Goal: Task Accomplishment & Management: Use online tool/utility

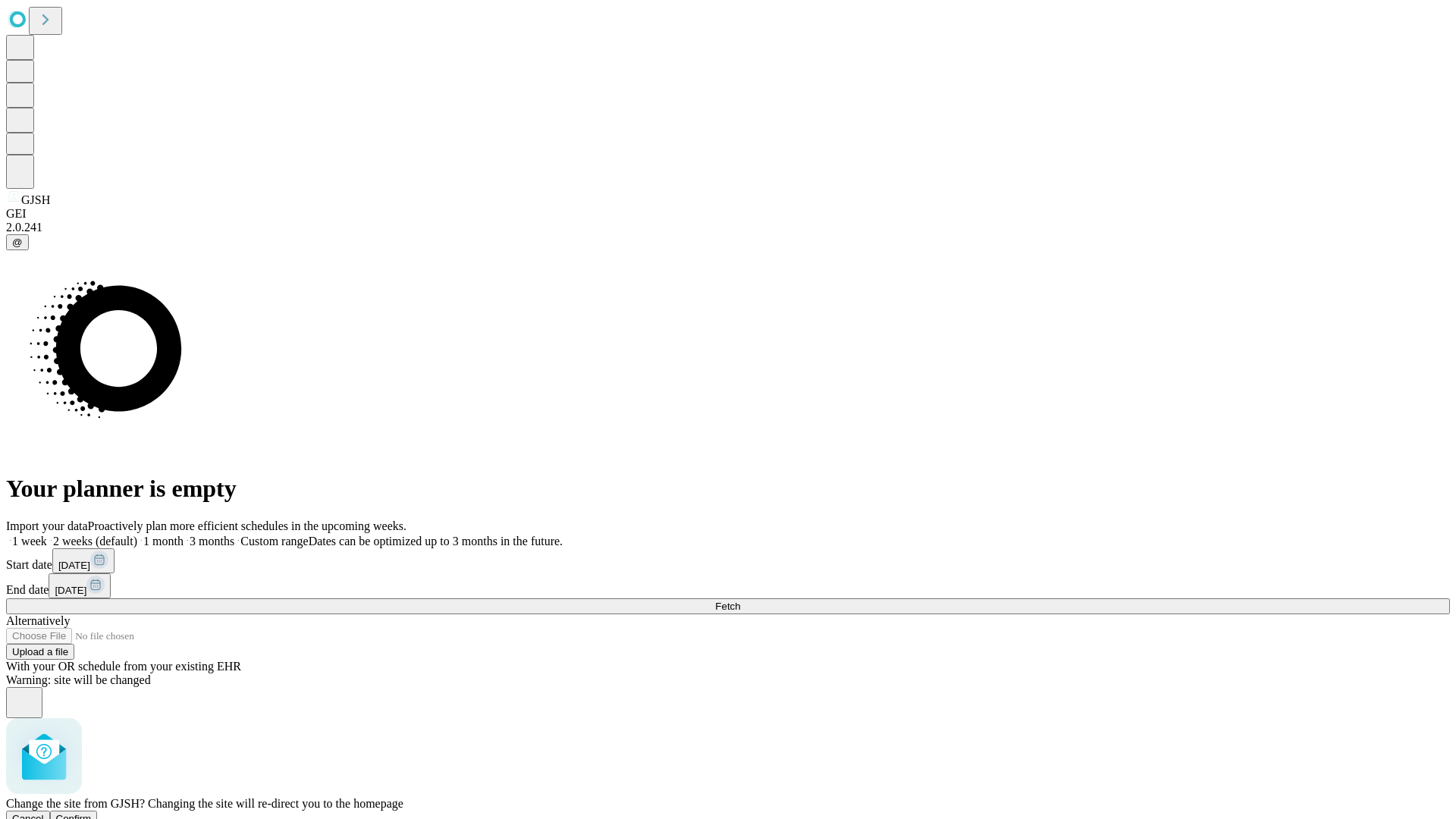
click at [92, 813] on span "Confirm" at bounding box center [73, 819] width 36 height 11
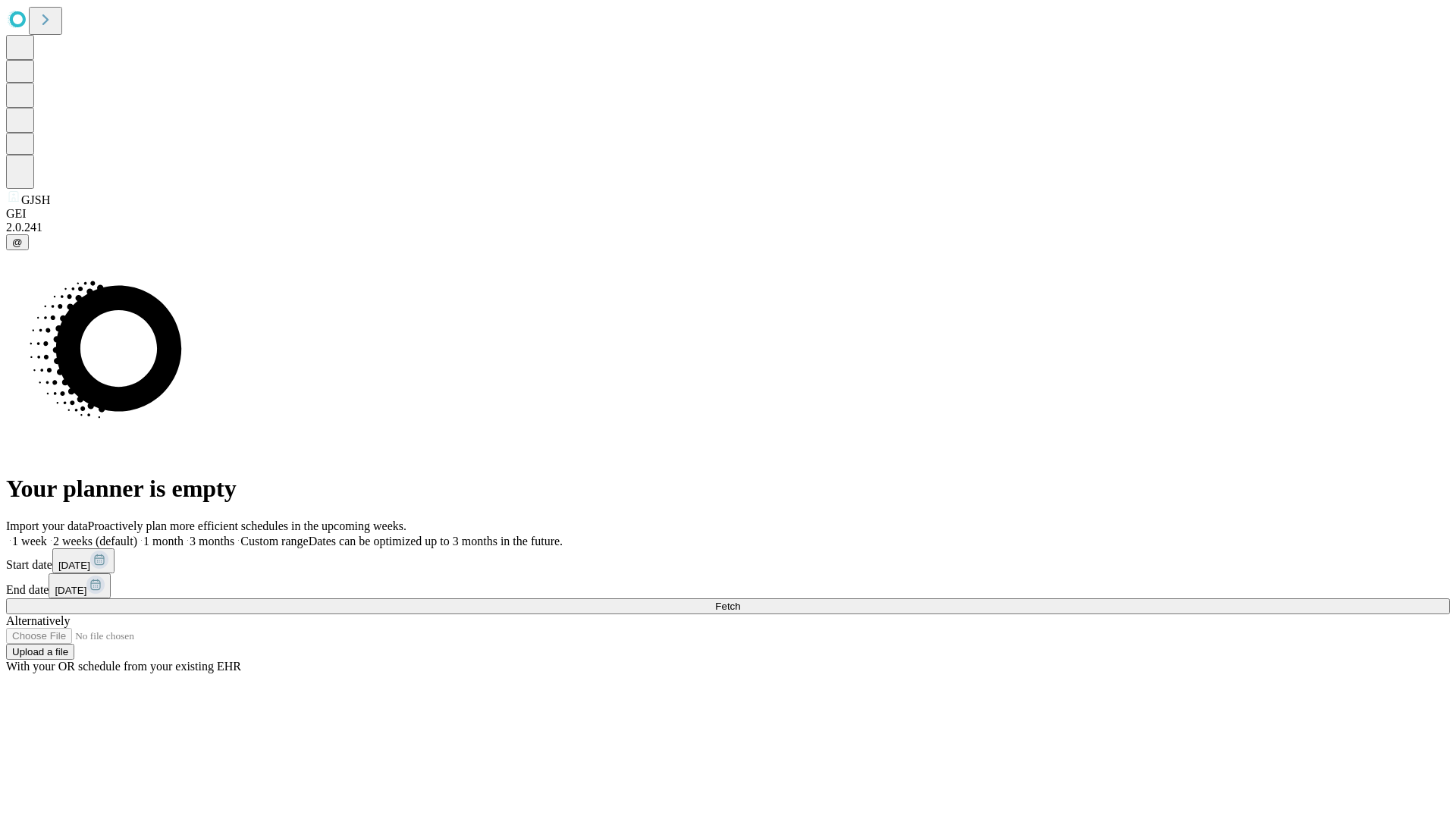
click at [47, 535] on label "1 week" at bounding box center [26, 541] width 41 height 13
click at [740, 601] on span "Fetch" at bounding box center [727, 606] width 25 height 11
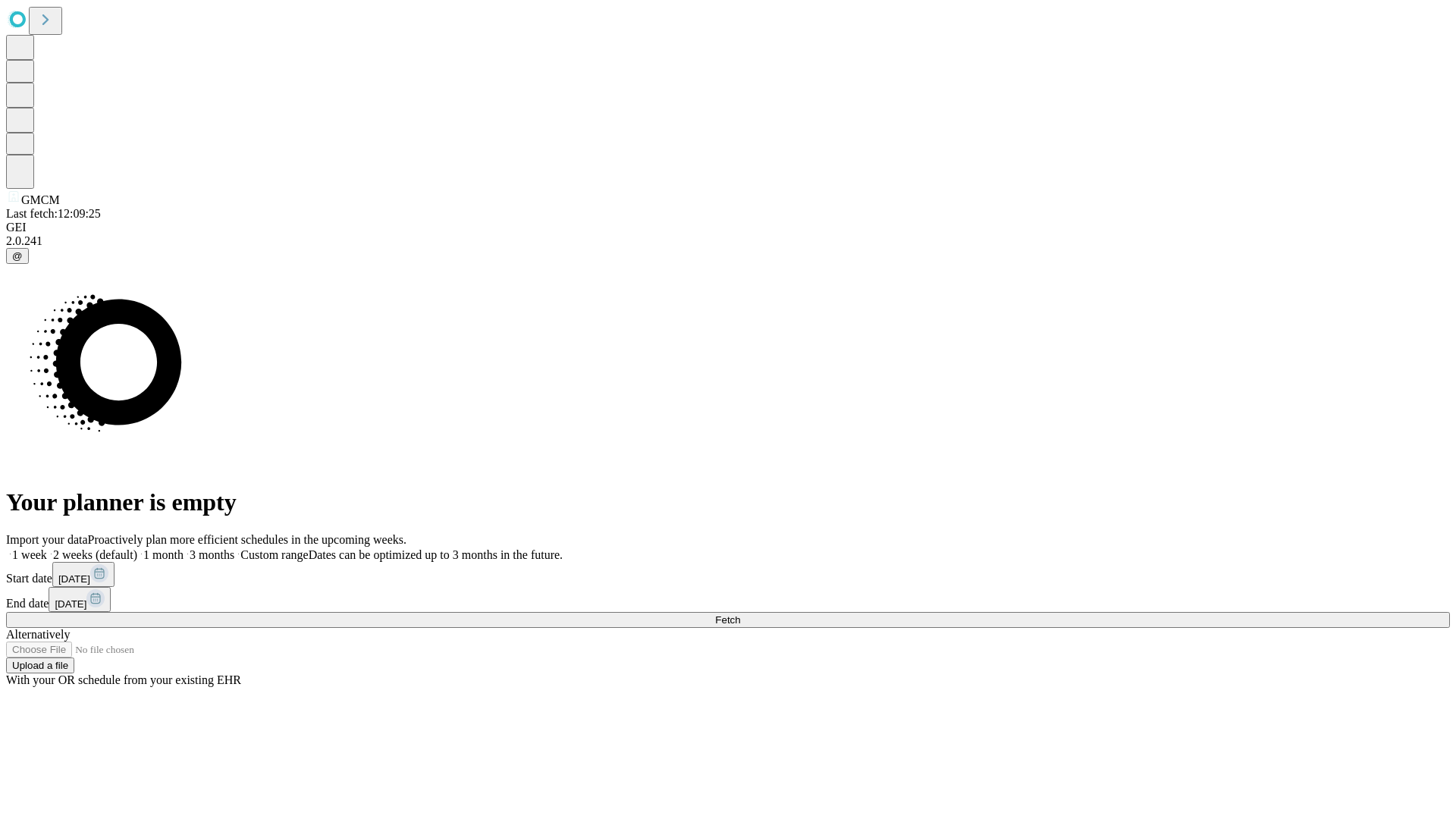
click at [47, 548] on label "1 week" at bounding box center [26, 554] width 41 height 13
click at [740, 614] on span "Fetch" at bounding box center [727, 620] width 25 height 11
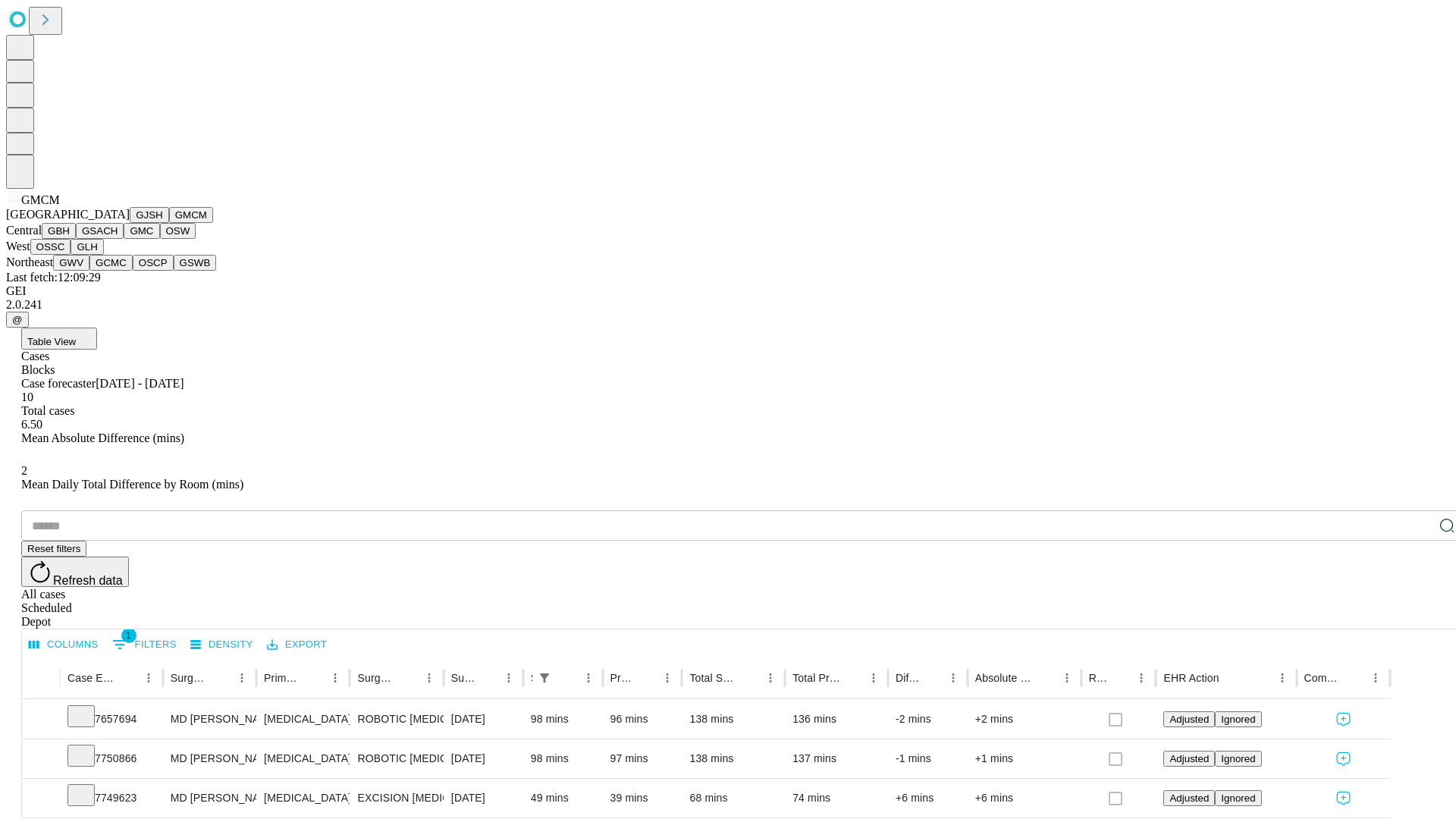
click at [76, 239] on button "GBH" at bounding box center [58, 231] width 34 height 16
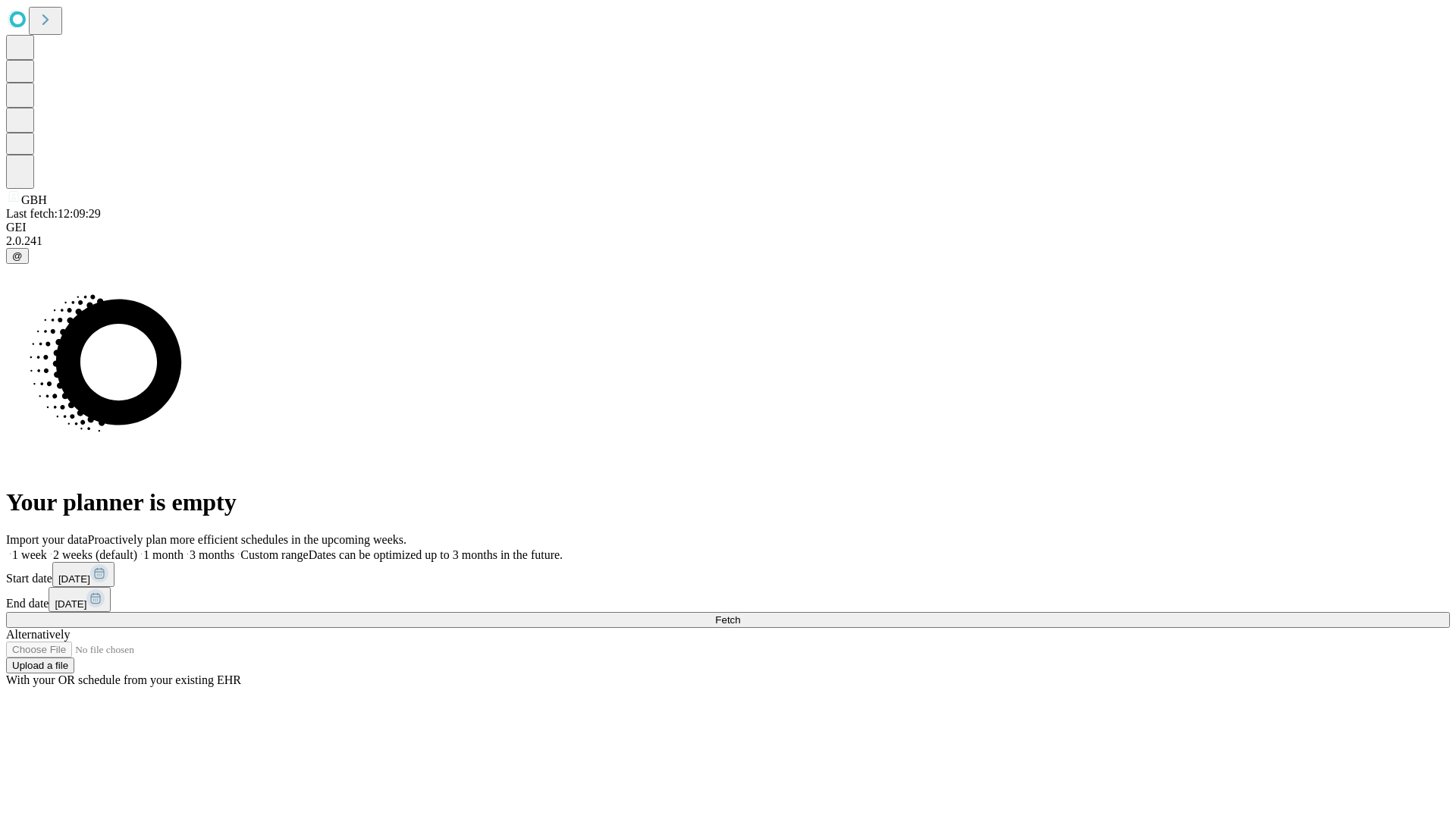
click at [740, 614] on span "Fetch" at bounding box center [727, 620] width 25 height 11
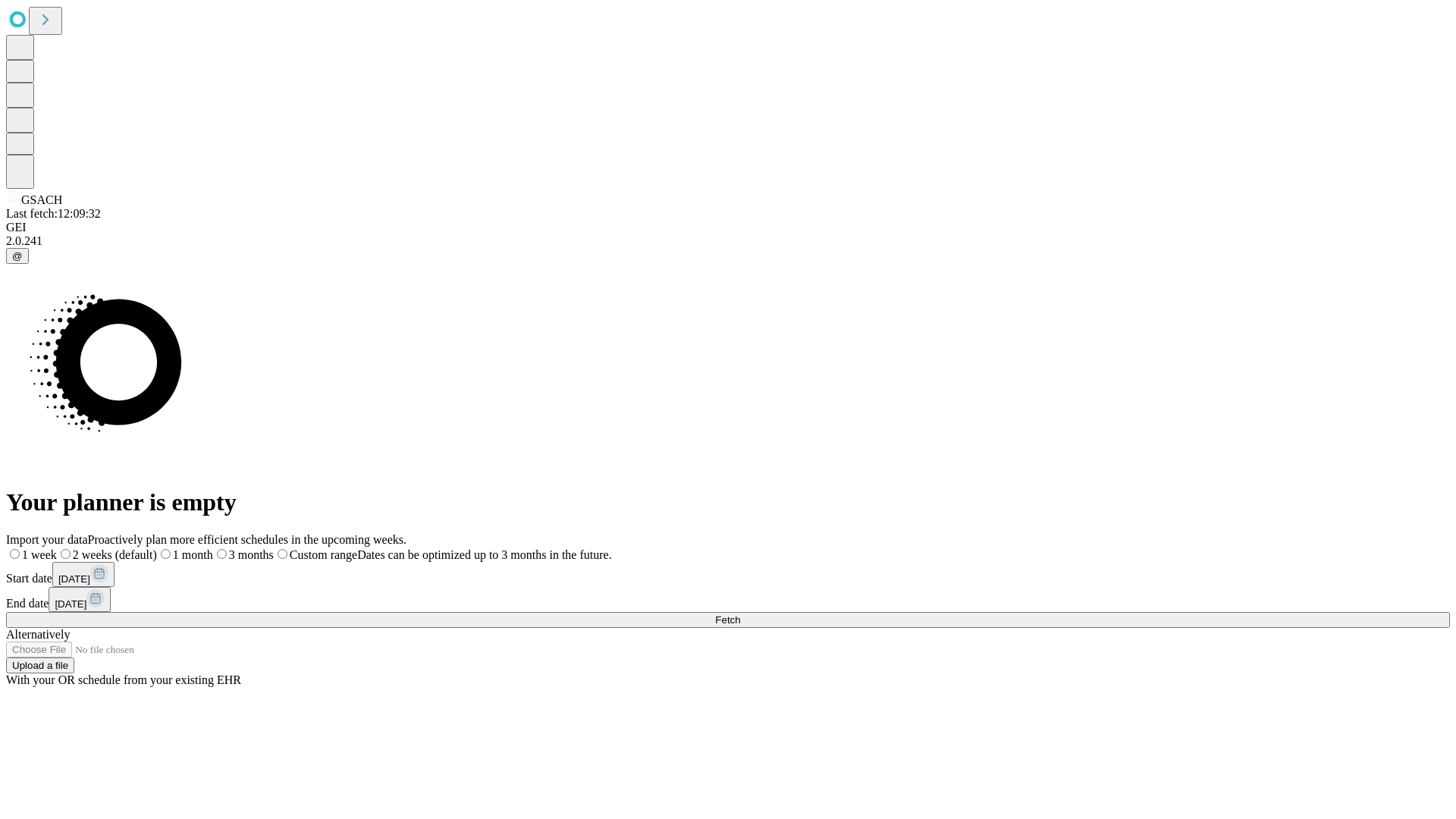
click at [57, 548] on label "1 week" at bounding box center [32, 554] width 51 height 13
click at [740, 614] on span "Fetch" at bounding box center [727, 620] width 25 height 11
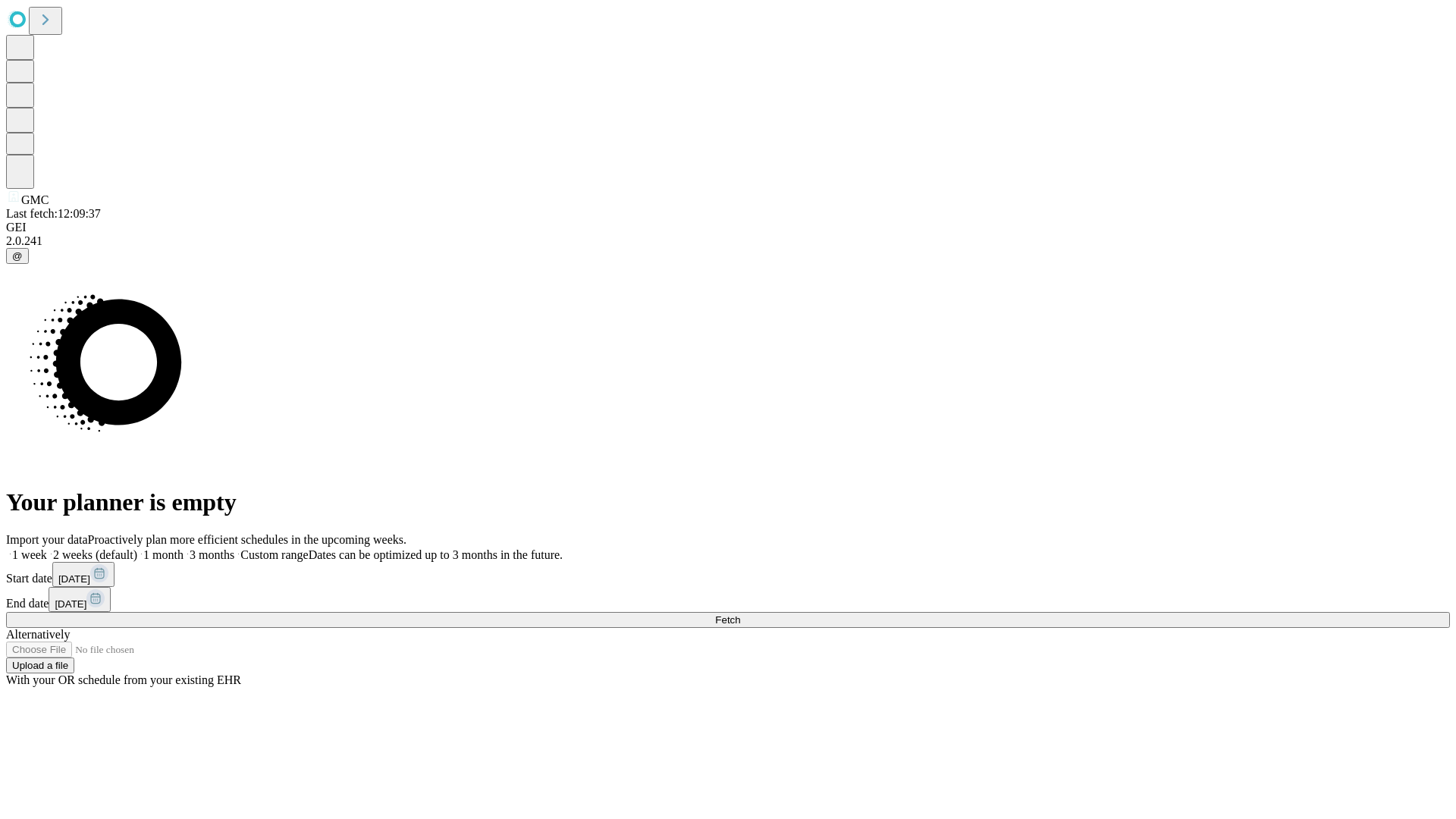
click at [740, 614] on span "Fetch" at bounding box center [727, 620] width 25 height 11
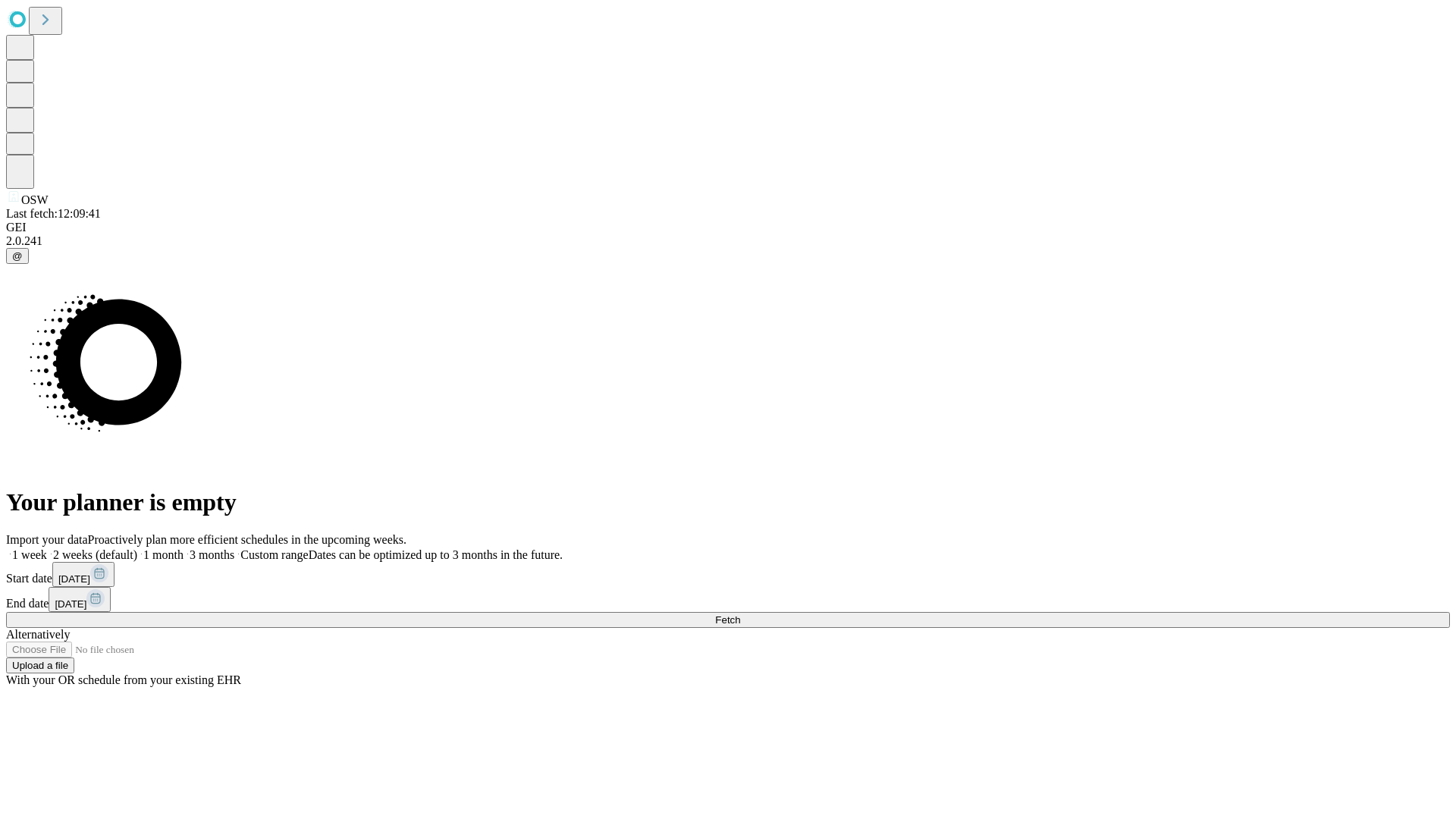
click at [47, 548] on label "1 week" at bounding box center [26, 554] width 41 height 13
click at [740, 614] on span "Fetch" at bounding box center [727, 620] width 25 height 11
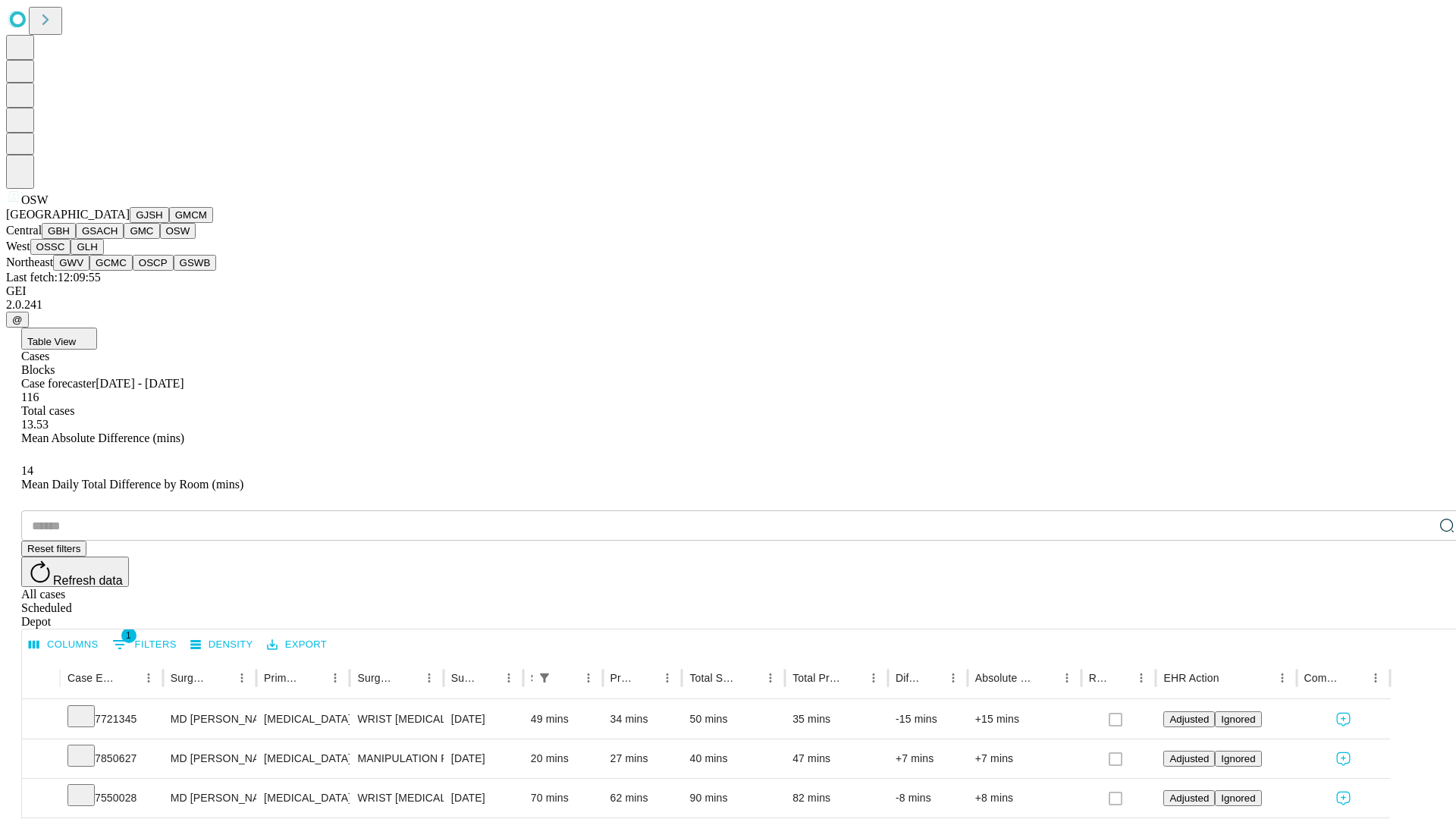
click at [71, 255] on button "OSSC" at bounding box center [50, 247] width 41 height 16
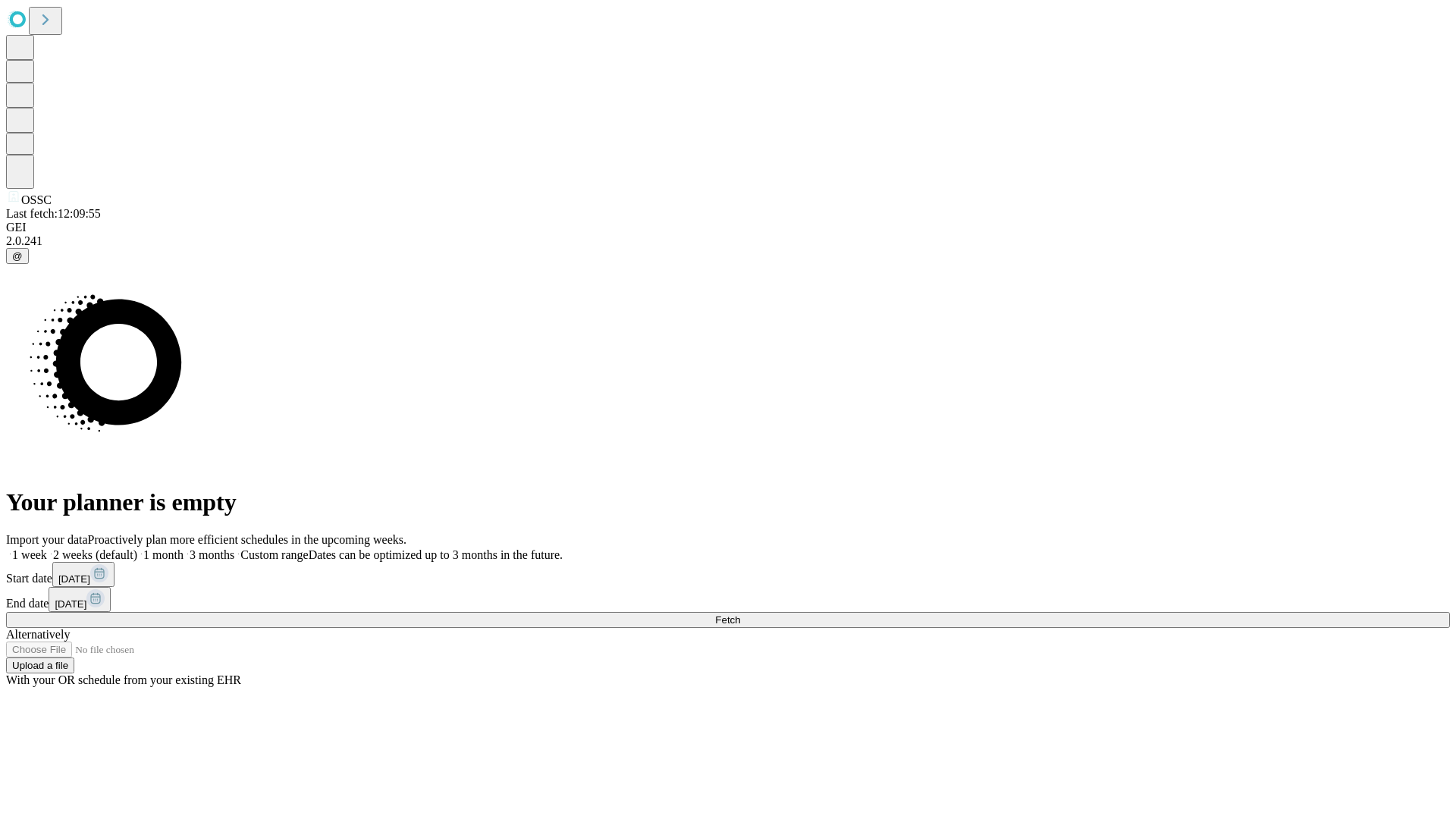
click at [740, 614] on span "Fetch" at bounding box center [727, 620] width 25 height 11
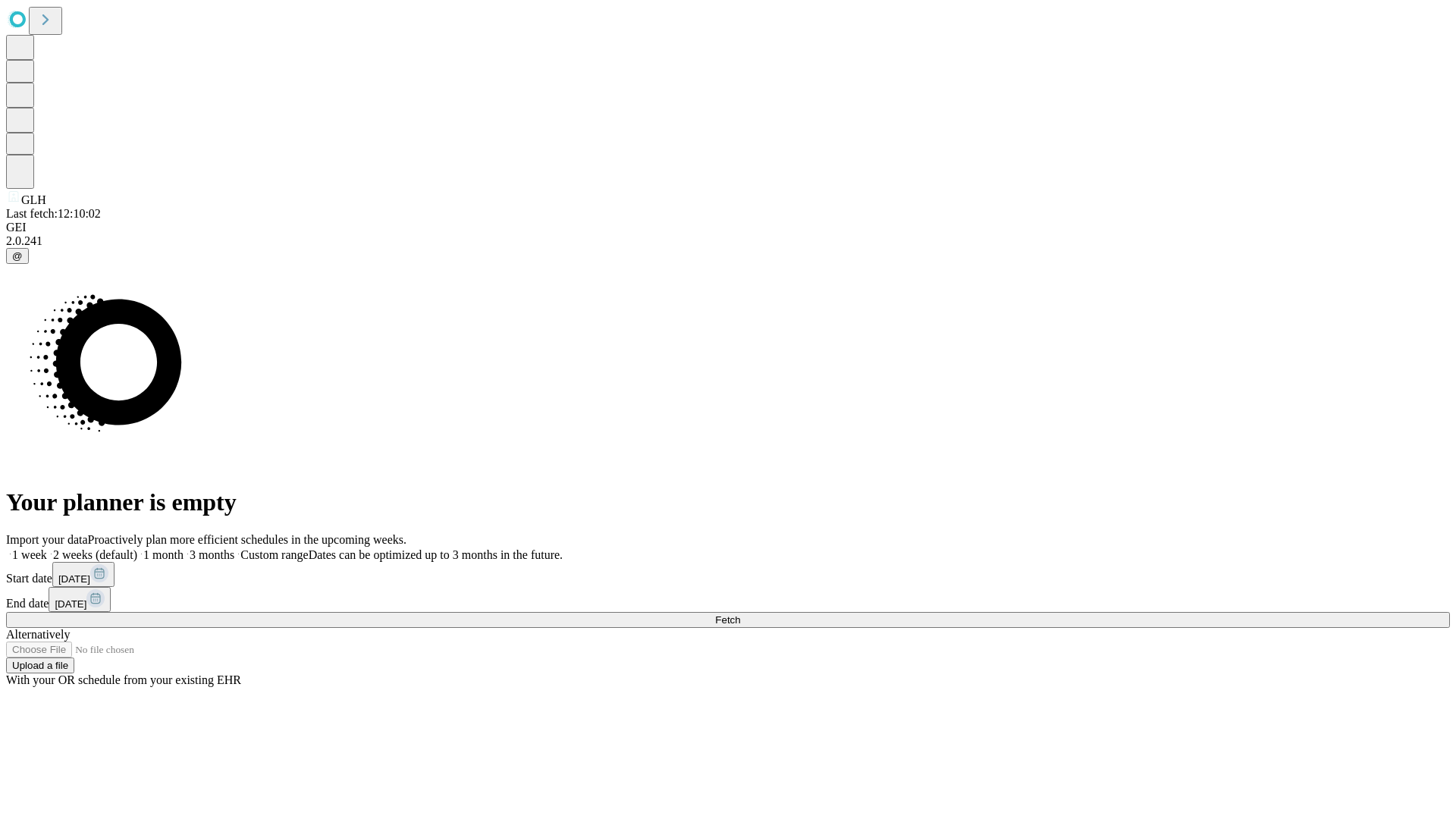
click at [47, 548] on label "1 week" at bounding box center [26, 554] width 41 height 13
click at [740, 614] on span "Fetch" at bounding box center [727, 620] width 25 height 11
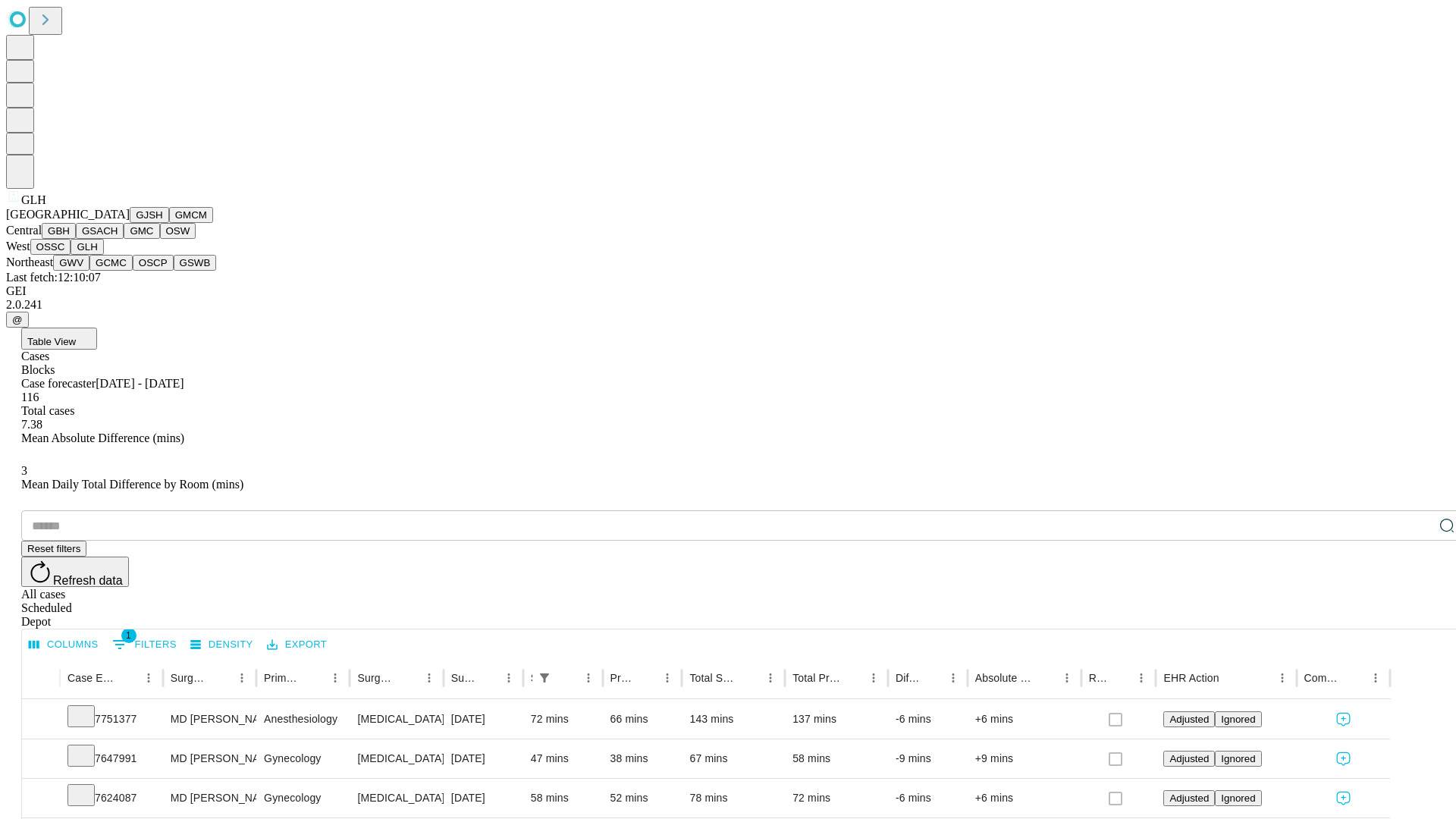
click at [89, 271] on button "GWV" at bounding box center [72, 263] width 37 height 16
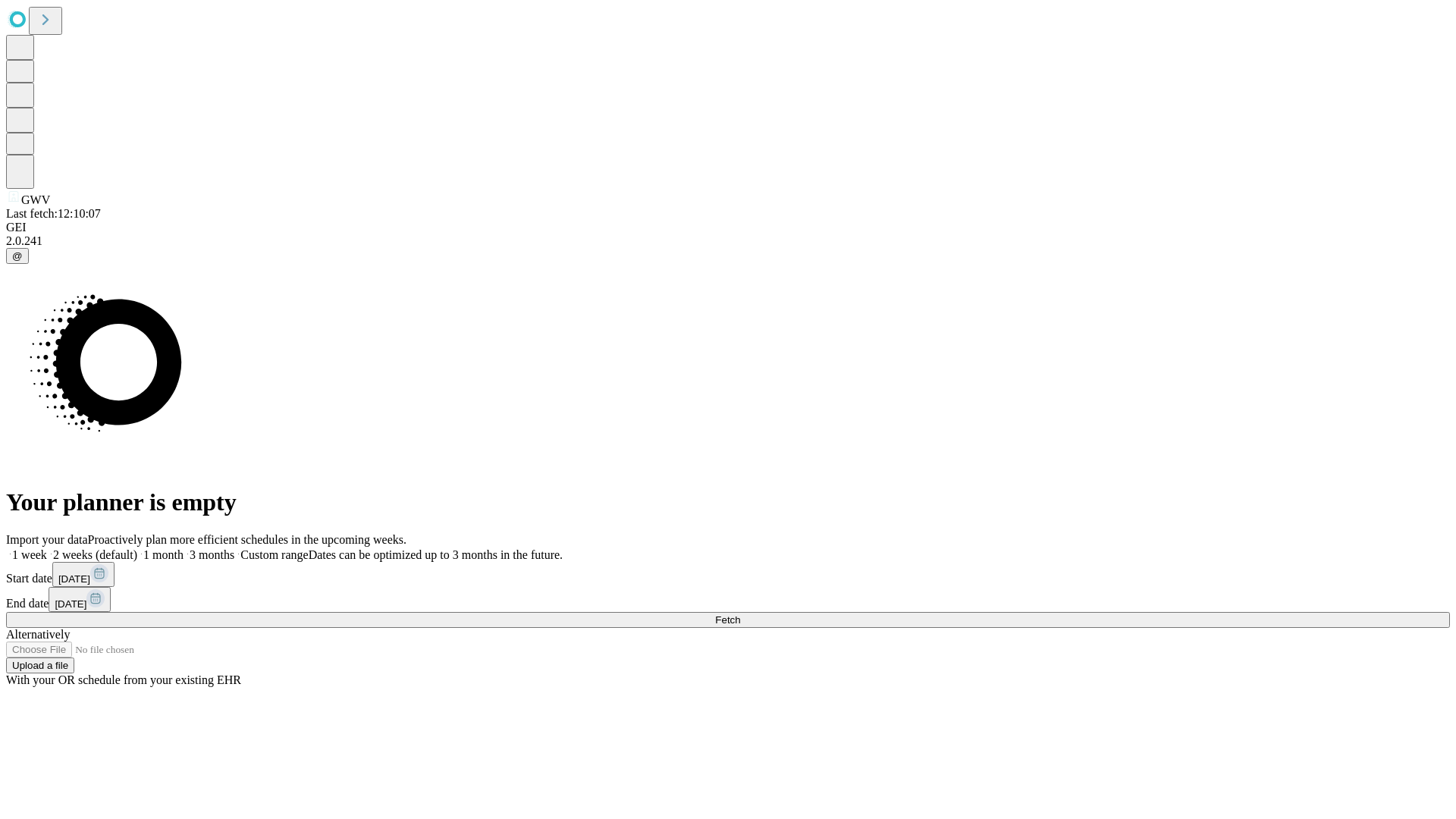
click at [740, 614] on span "Fetch" at bounding box center [727, 620] width 25 height 11
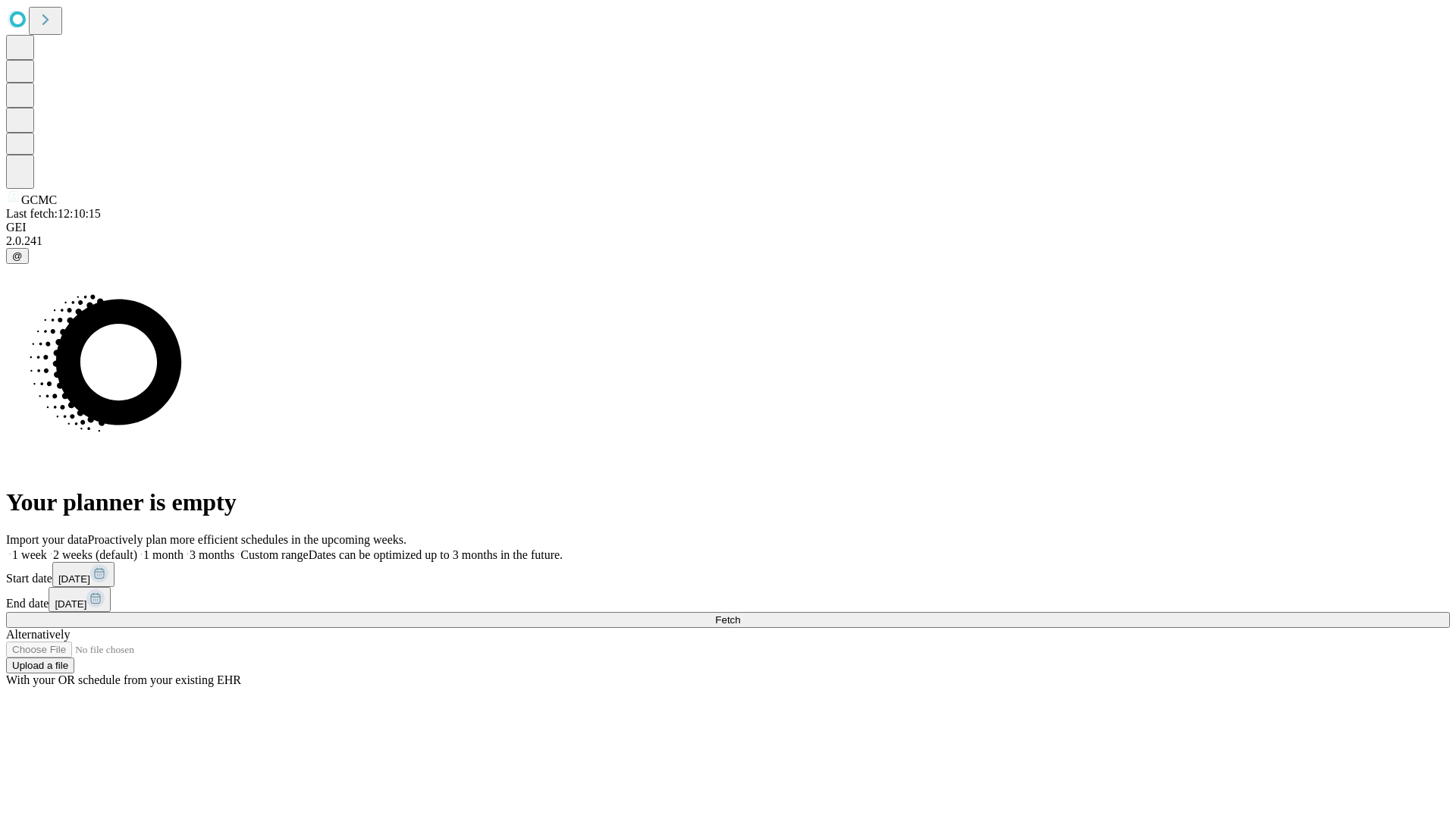
click at [47, 548] on label "1 week" at bounding box center [26, 554] width 41 height 13
click at [740, 614] on span "Fetch" at bounding box center [727, 620] width 25 height 11
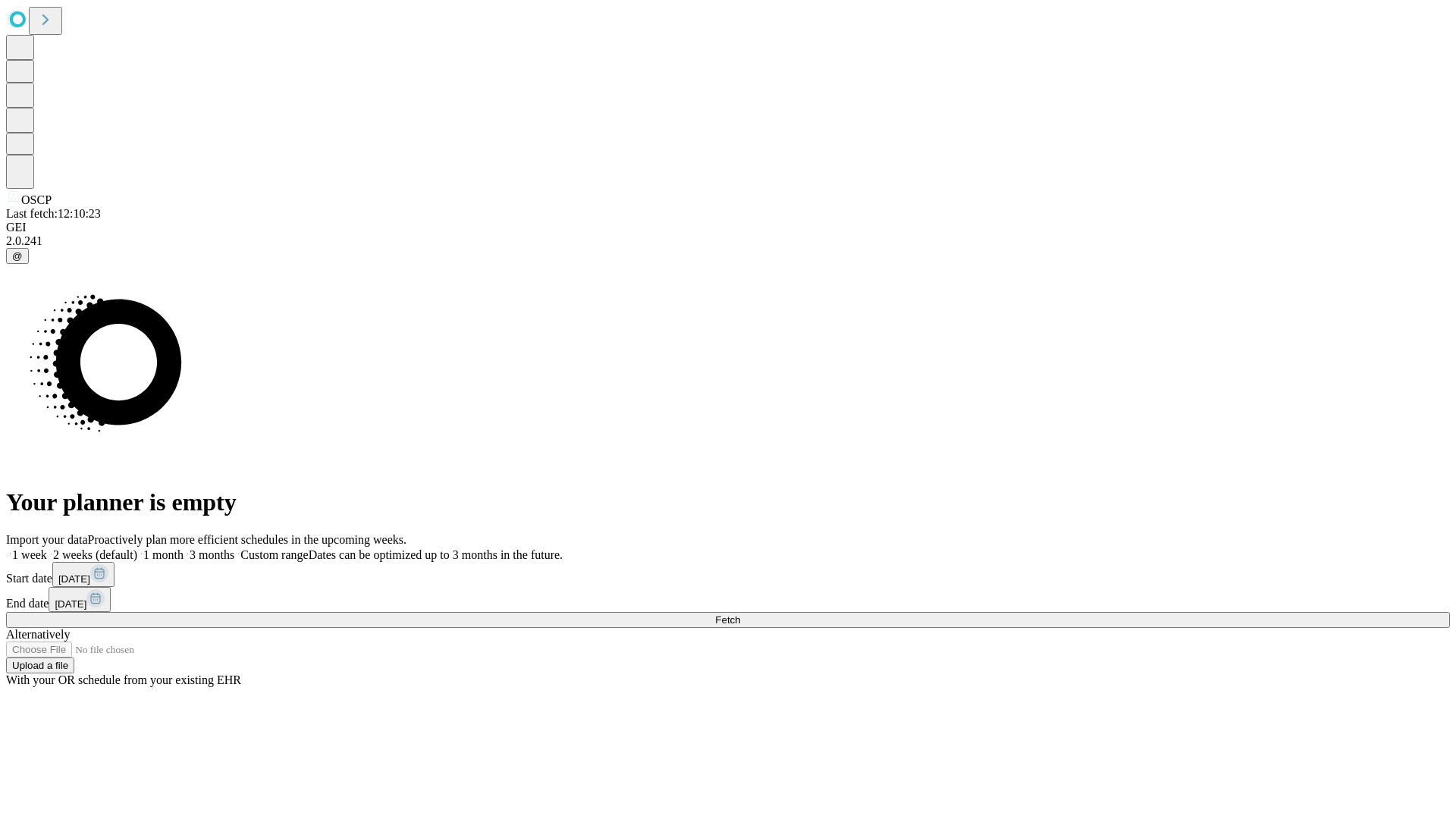
click at [47, 548] on label "1 week" at bounding box center [26, 554] width 41 height 13
click at [740, 614] on span "Fetch" at bounding box center [727, 620] width 25 height 11
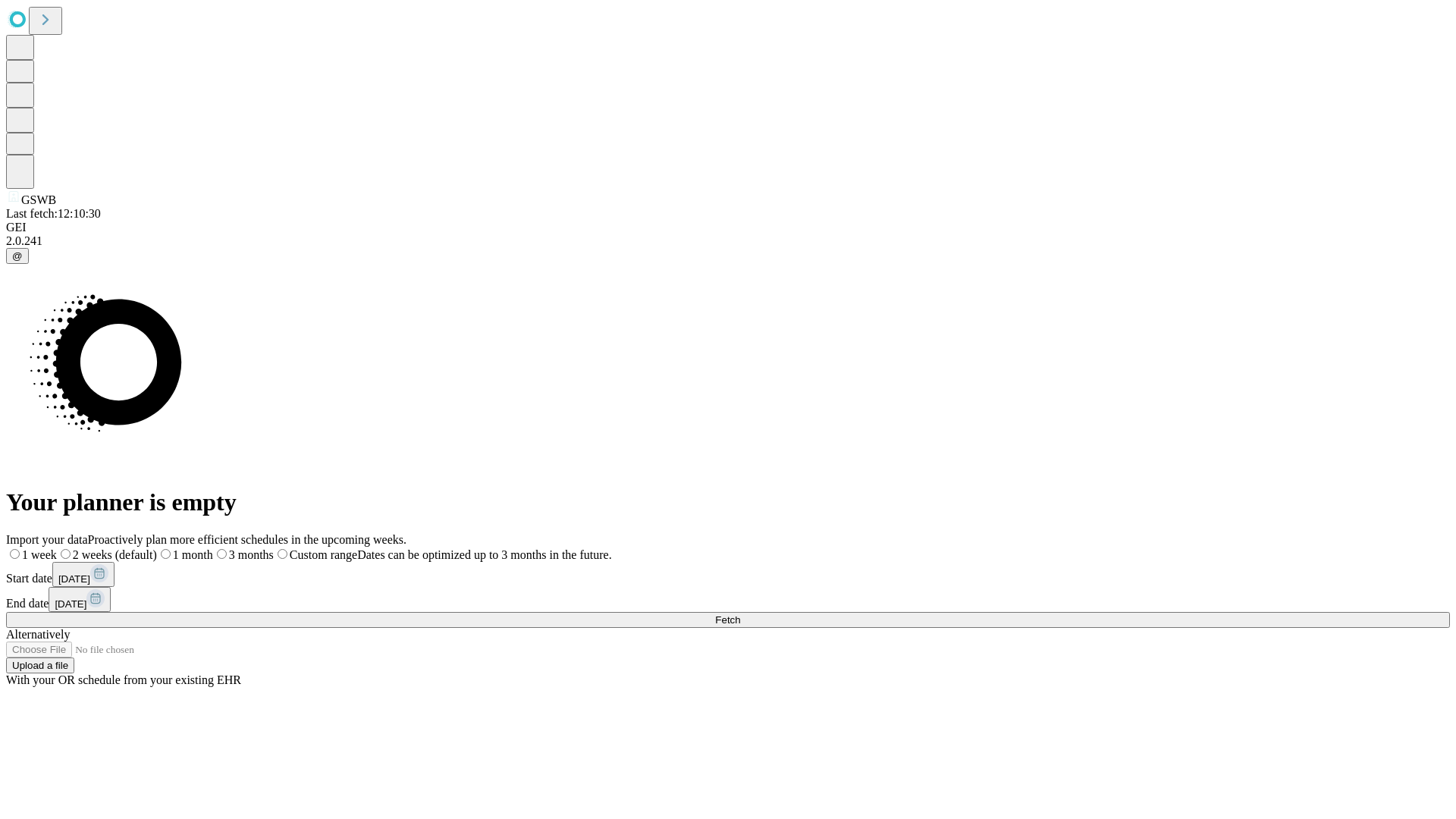
click at [740, 614] on span "Fetch" at bounding box center [727, 620] width 25 height 11
